Goal: Check status: Check status

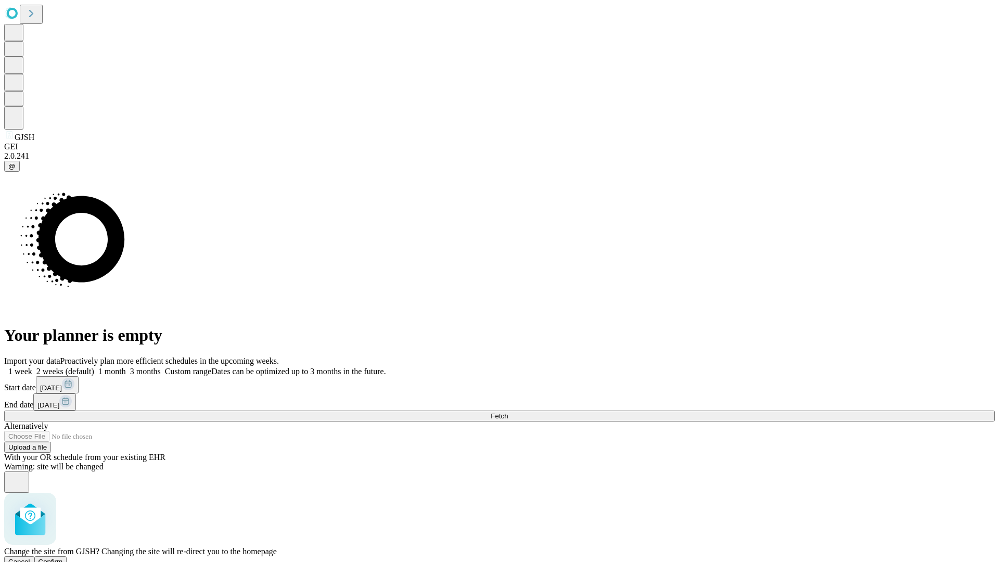
click at [63, 558] on span "Confirm" at bounding box center [50, 562] width 24 height 8
click at [126, 367] on label "1 month" at bounding box center [110, 371] width 32 height 9
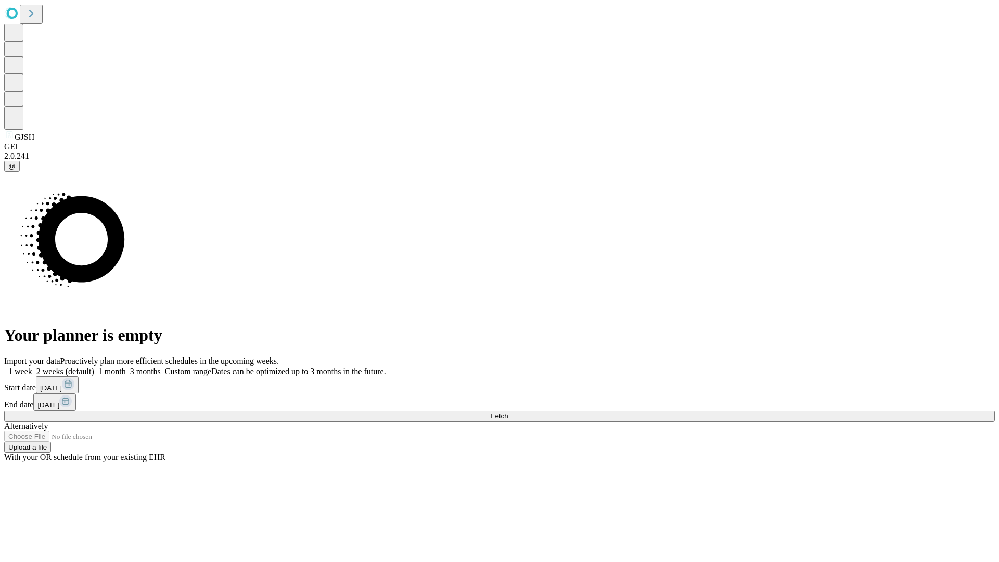
click at [508, 412] on span "Fetch" at bounding box center [498, 416] width 17 height 8
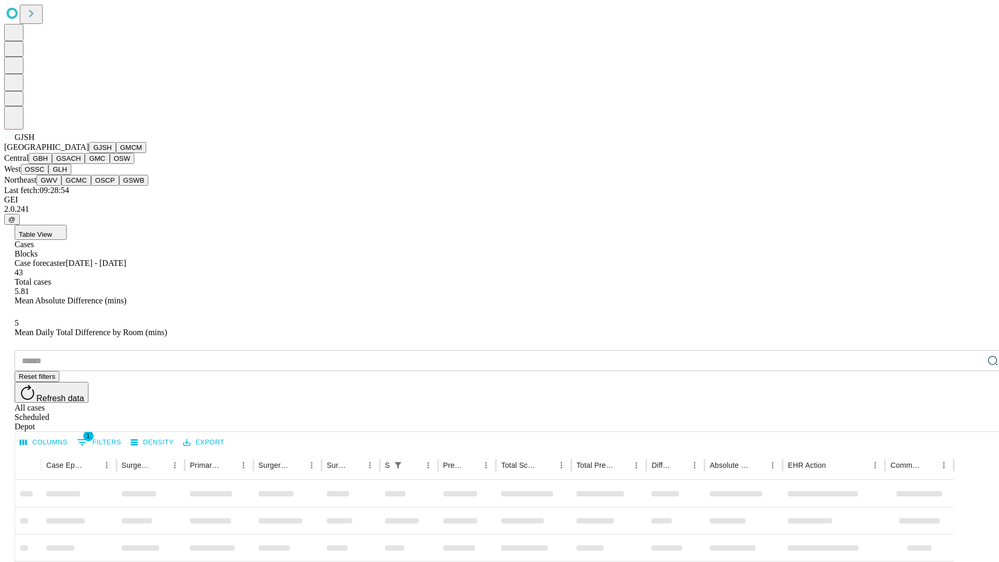
click at [116, 153] on button "GMCM" at bounding box center [131, 147] width 30 height 11
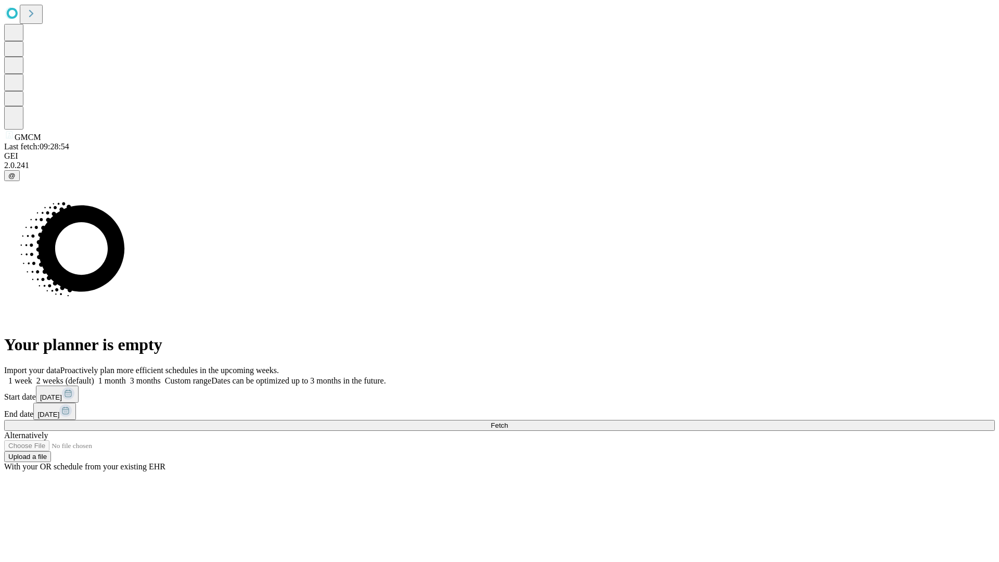
click at [126, 376] on label "1 month" at bounding box center [110, 380] width 32 height 9
click at [508, 421] on span "Fetch" at bounding box center [498, 425] width 17 height 8
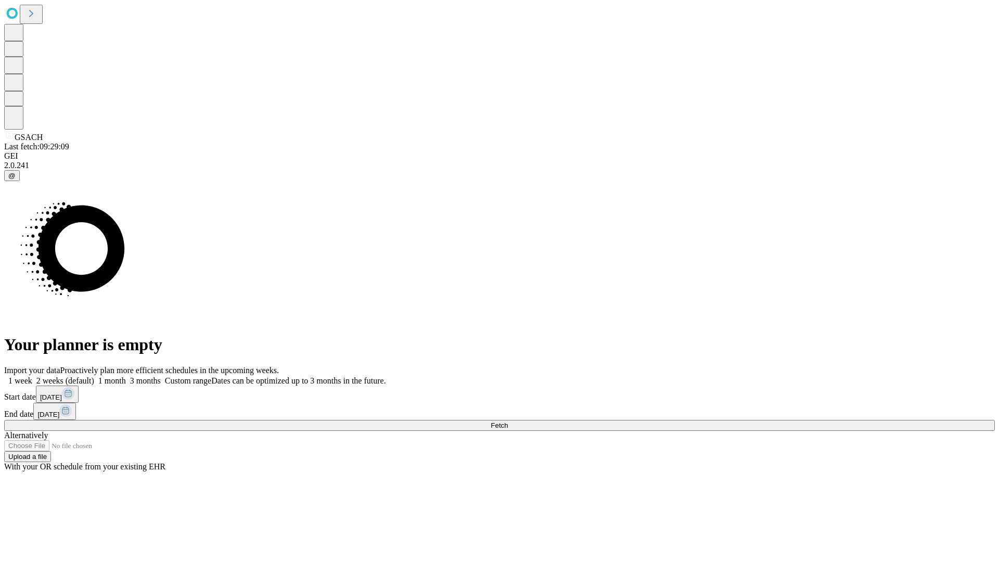
click at [126, 376] on label "1 month" at bounding box center [110, 380] width 32 height 9
click at [508, 421] on span "Fetch" at bounding box center [498, 425] width 17 height 8
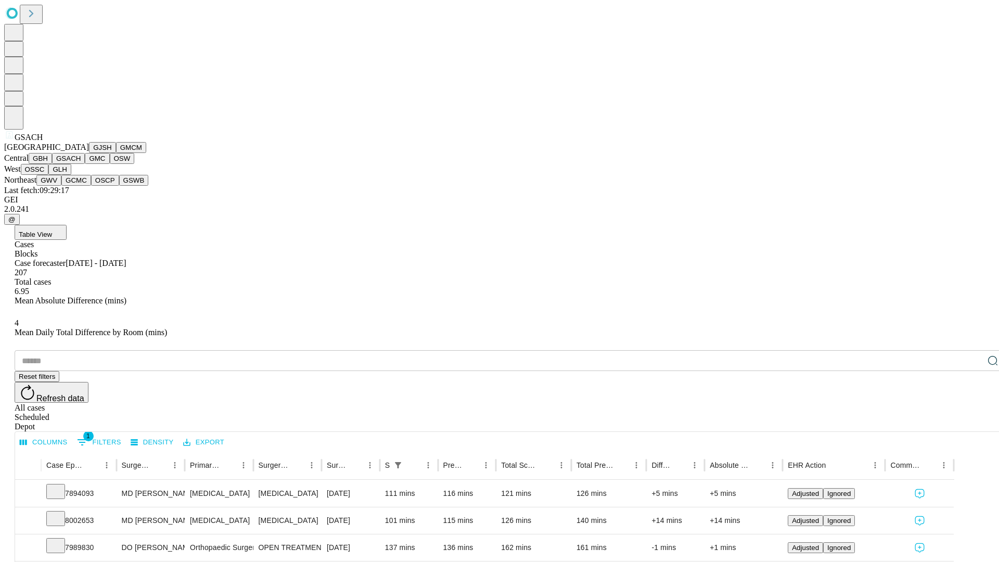
click at [85, 164] on button "GMC" at bounding box center [97, 158] width 24 height 11
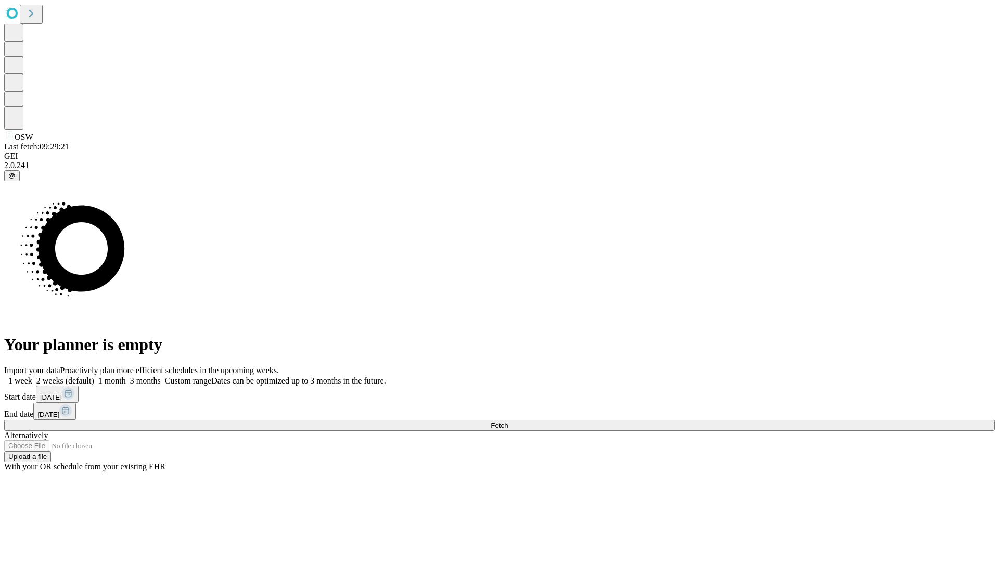
click at [126, 376] on label "1 month" at bounding box center [110, 380] width 32 height 9
click at [508, 421] on span "Fetch" at bounding box center [498, 425] width 17 height 8
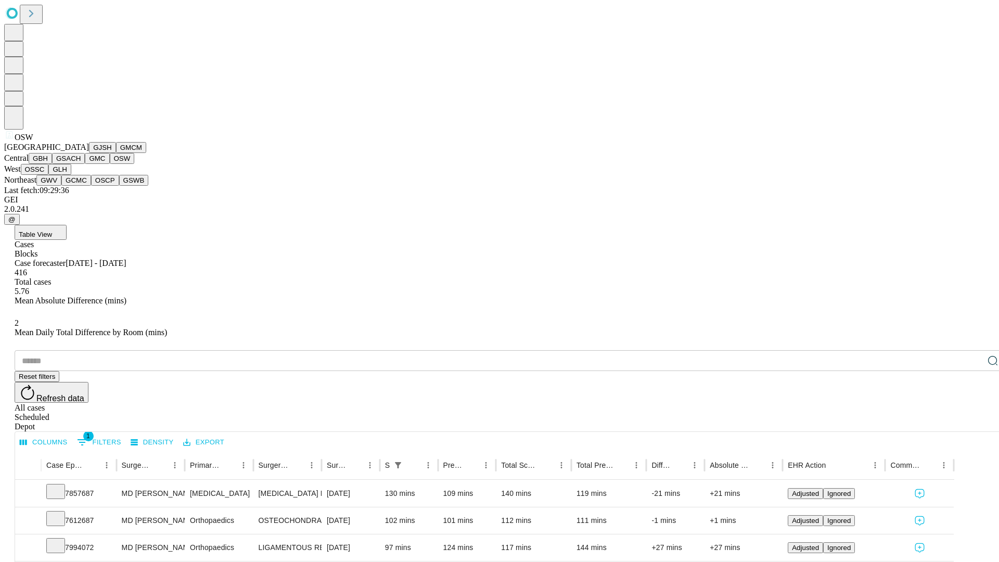
click at [49, 175] on button "OSSC" at bounding box center [35, 169] width 28 height 11
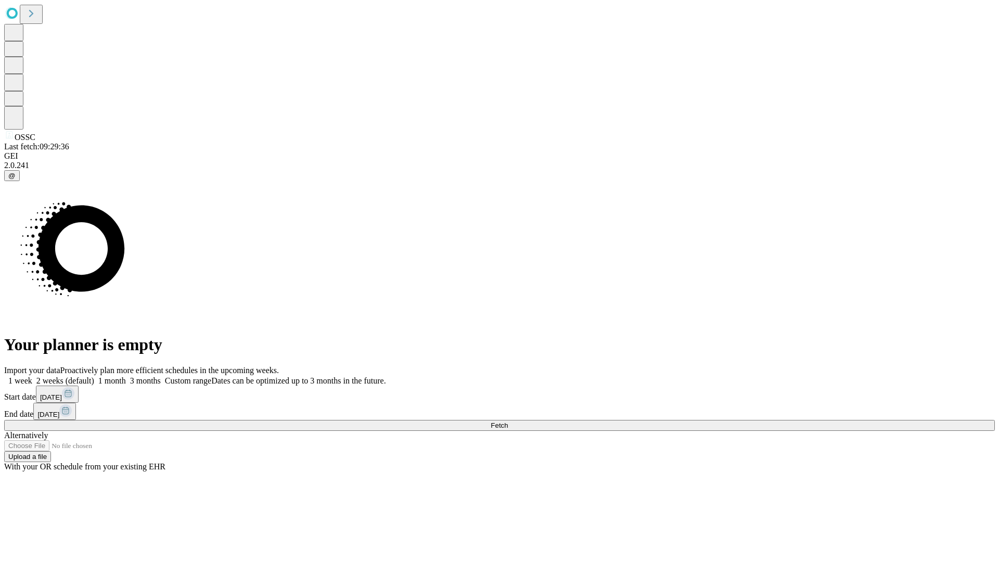
click at [126, 376] on label "1 month" at bounding box center [110, 380] width 32 height 9
click at [508, 421] on span "Fetch" at bounding box center [498, 425] width 17 height 8
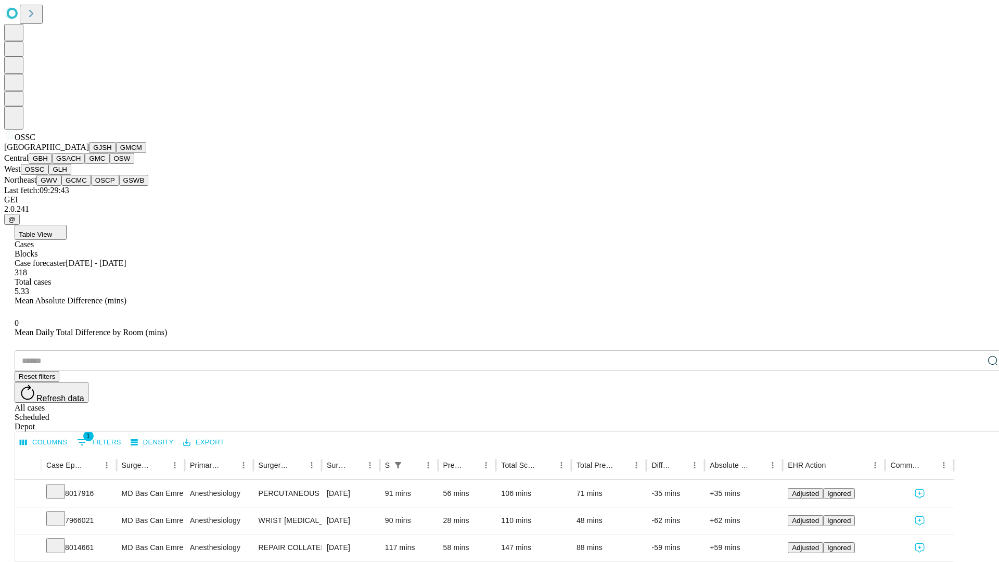
click at [71, 175] on button "GLH" at bounding box center [59, 169] width 22 height 11
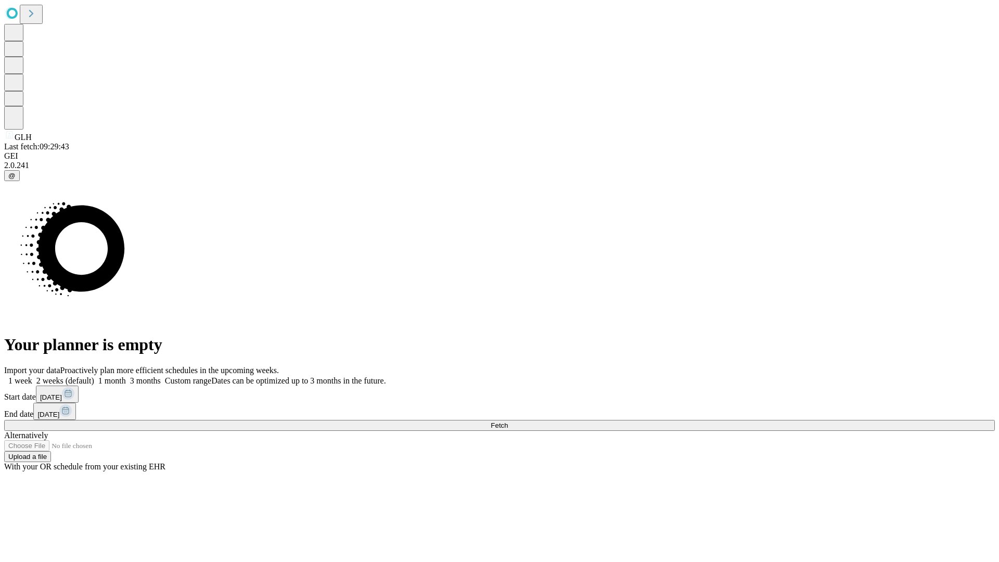
click at [508, 421] on span "Fetch" at bounding box center [498, 425] width 17 height 8
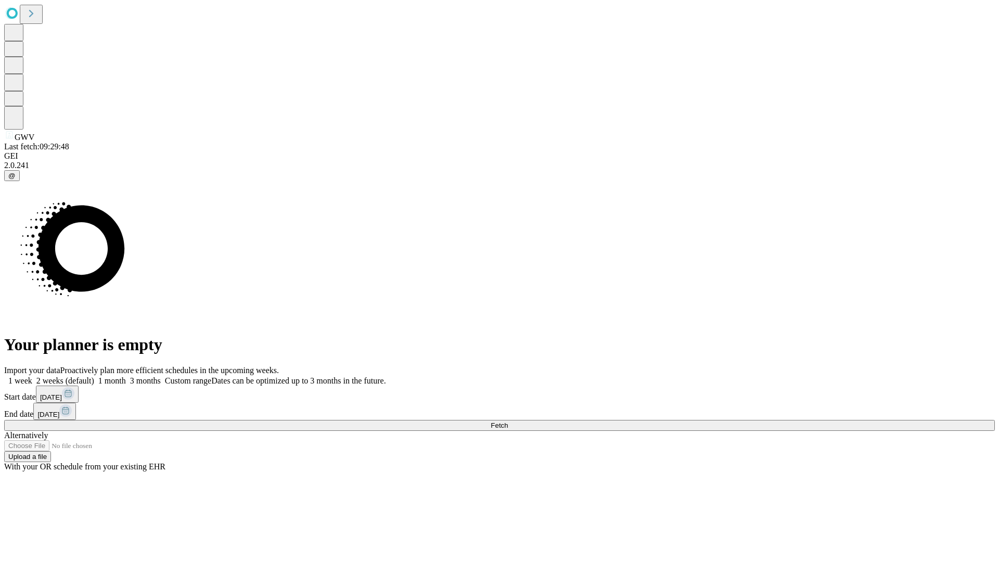
click at [126, 376] on label "1 month" at bounding box center [110, 380] width 32 height 9
click at [508, 421] on span "Fetch" at bounding box center [498, 425] width 17 height 8
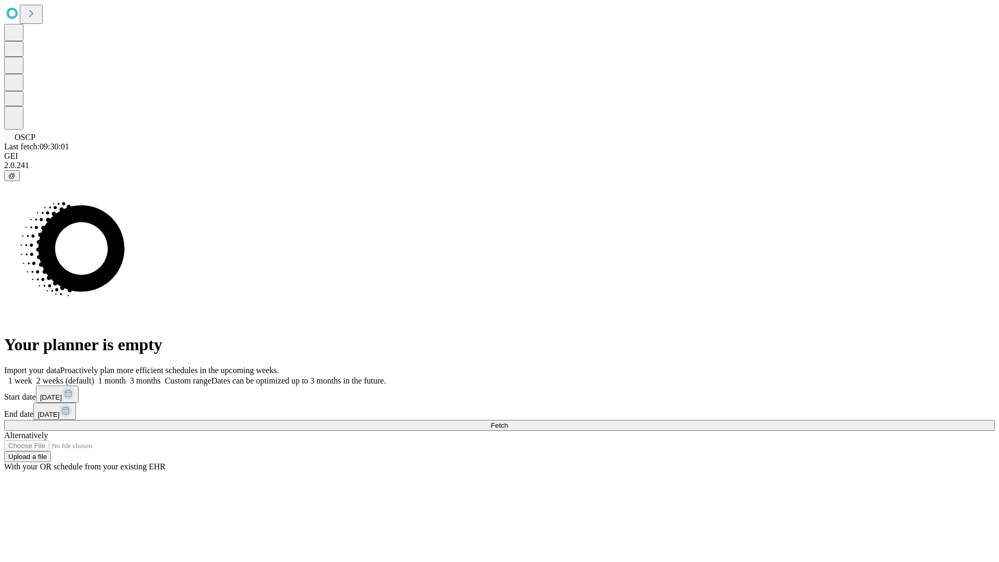
click at [126, 376] on label "1 month" at bounding box center [110, 380] width 32 height 9
click at [508, 421] on span "Fetch" at bounding box center [498, 425] width 17 height 8
